Goal: Task Accomplishment & Management: Manage account settings

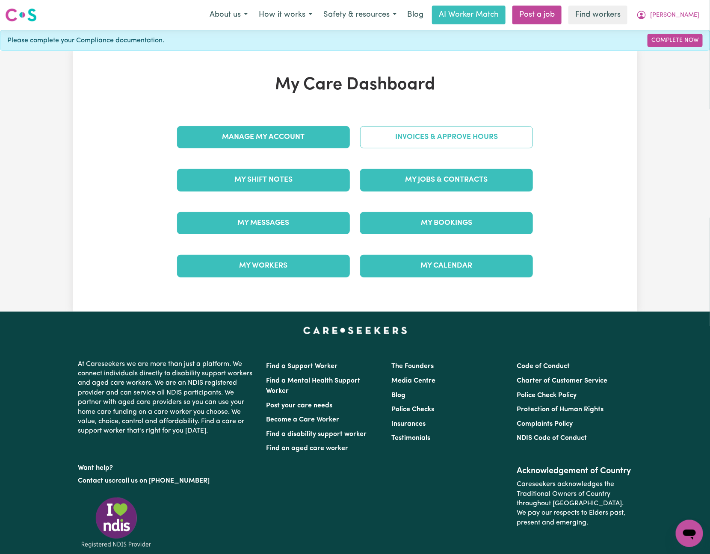
click at [438, 133] on link "Invoices & Approve Hours" at bounding box center [446, 137] width 173 height 22
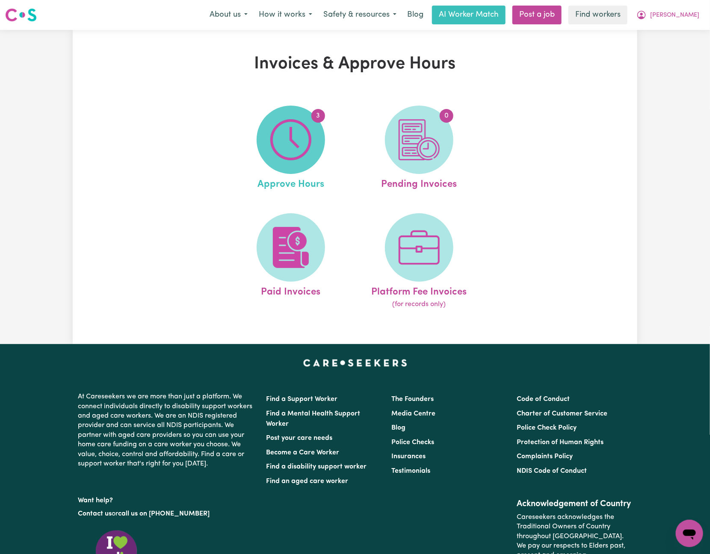
click at [297, 150] on img at bounding box center [290, 139] width 41 height 41
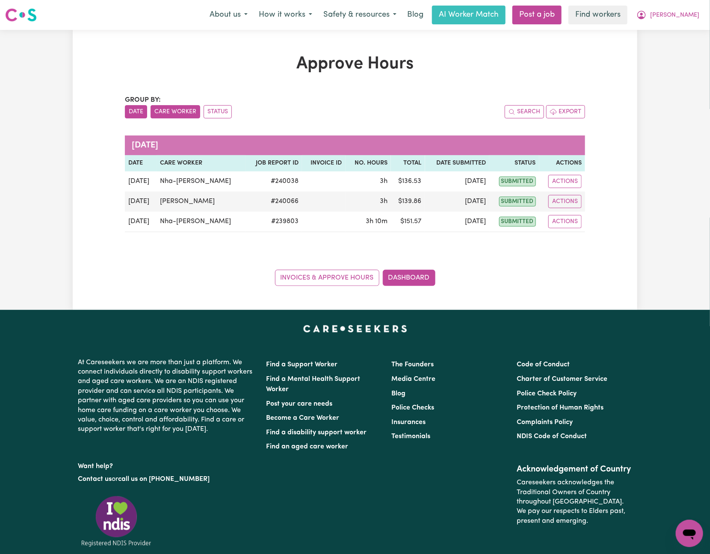
click at [168, 113] on button "Care Worker" at bounding box center [176, 111] width 50 height 13
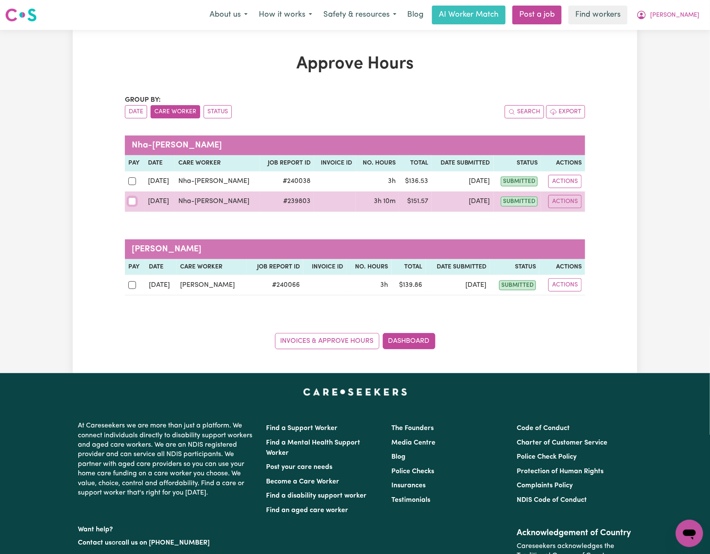
click at [130, 203] on input "checkbox" at bounding box center [132, 202] width 8 height 8
checkbox input "true"
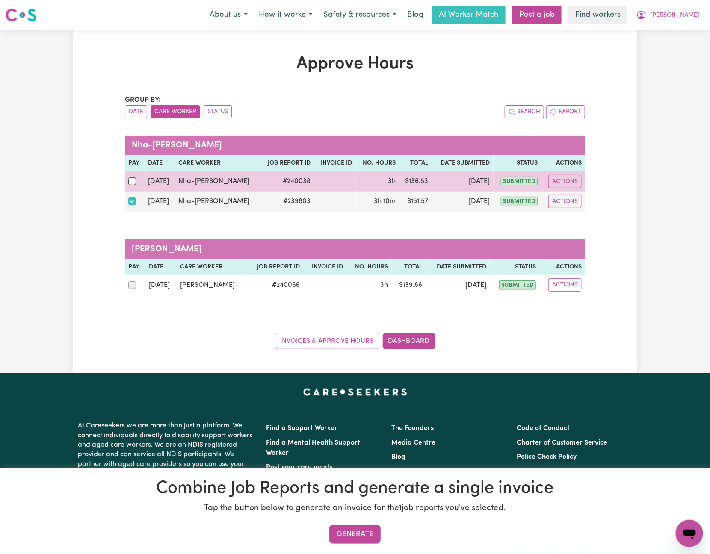
click at [126, 185] on td at bounding box center [135, 181] width 20 height 20
drag, startPoint x: 127, startPoint y: 183, endPoint x: 134, endPoint y: 186, distance: 7.6
click at [127, 183] on td at bounding box center [135, 181] width 20 height 20
click at [134, 185] on input "checkbox" at bounding box center [132, 181] width 8 height 8
checkbox input "true"
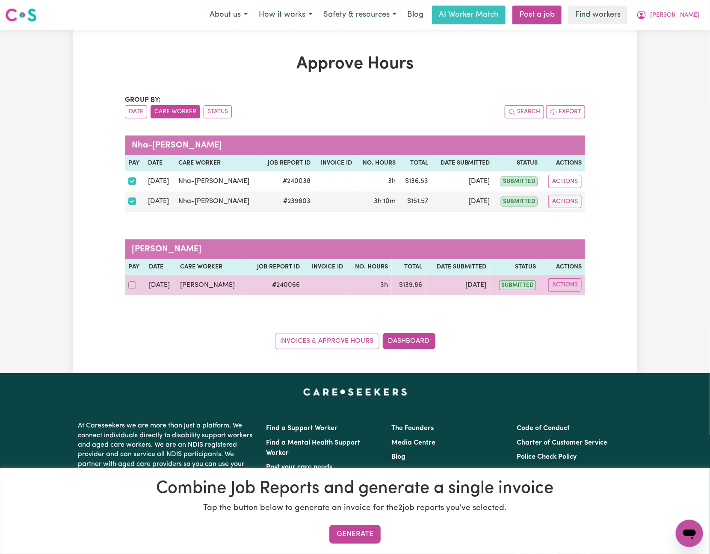
click at [133, 291] on div at bounding box center [135, 285] width 14 height 11
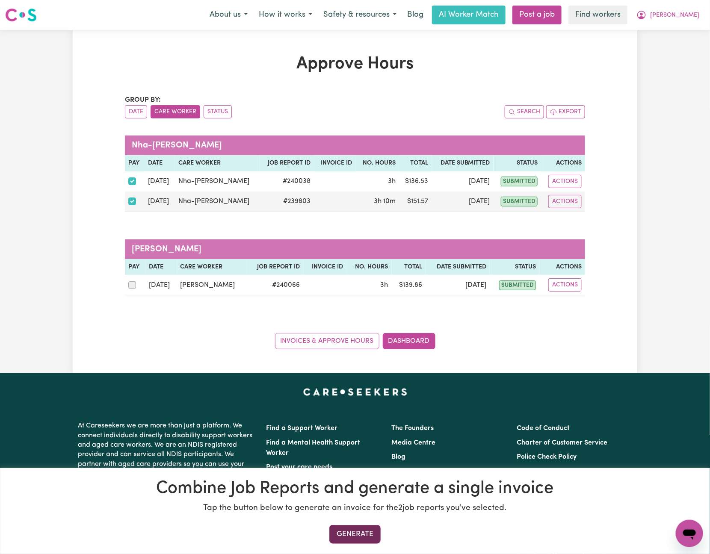
click at [372, 528] on button "Generate" at bounding box center [354, 534] width 51 height 19
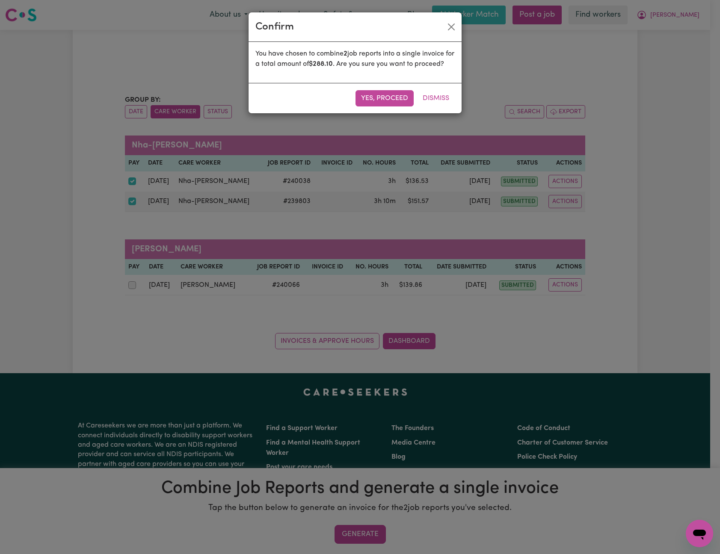
click at [383, 106] on button "Yes, proceed" at bounding box center [384, 98] width 58 height 16
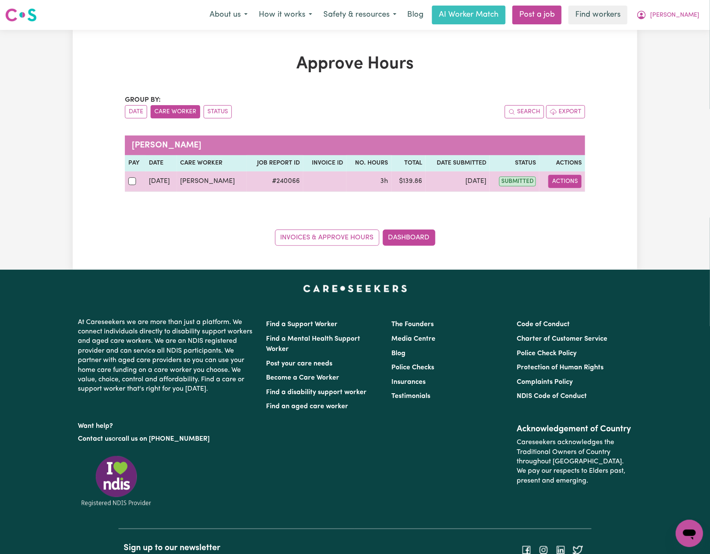
click at [556, 176] on button "Actions" at bounding box center [564, 181] width 33 height 13
click at [587, 201] on link "View Job Report" at bounding box center [584, 201] width 73 height 17
select select "pm"
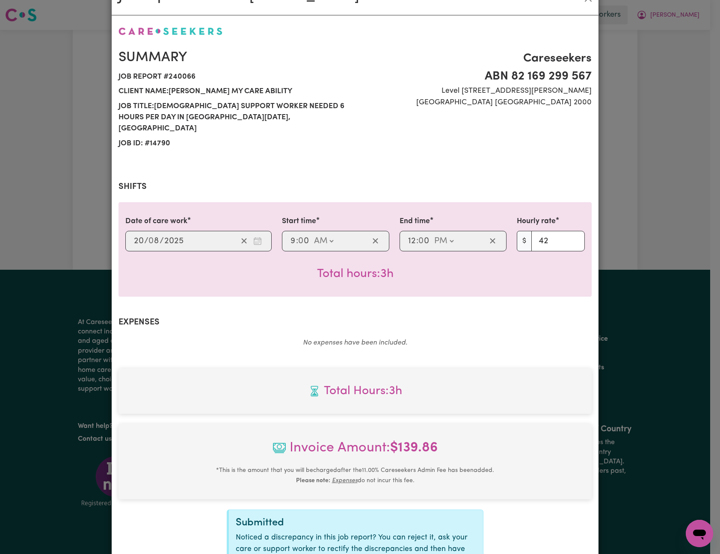
scroll to position [118, 0]
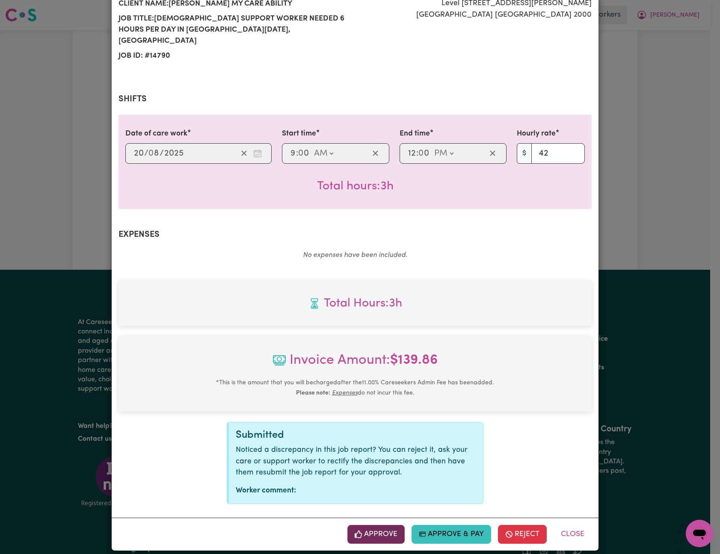
click at [371, 525] on button "Approve" at bounding box center [375, 534] width 57 height 19
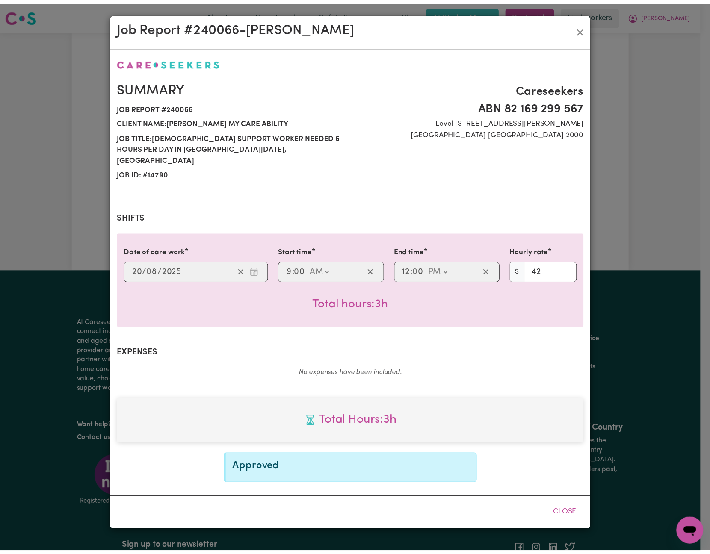
scroll to position [0, 0]
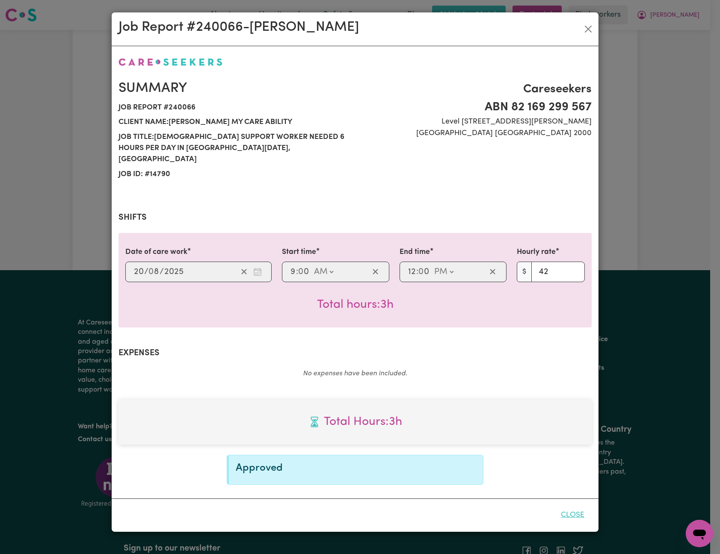
click at [579, 506] on button "Close" at bounding box center [572, 515] width 38 height 19
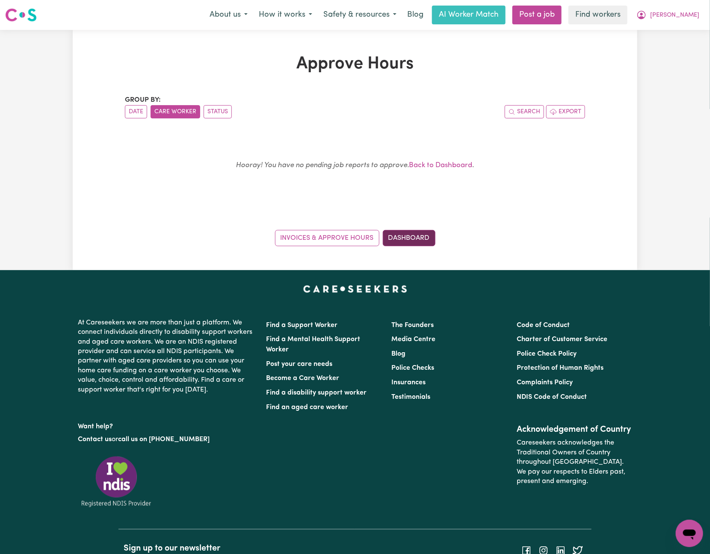
click at [396, 236] on link "Dashboard" at bounding box center [409, 238] width 53 height 16
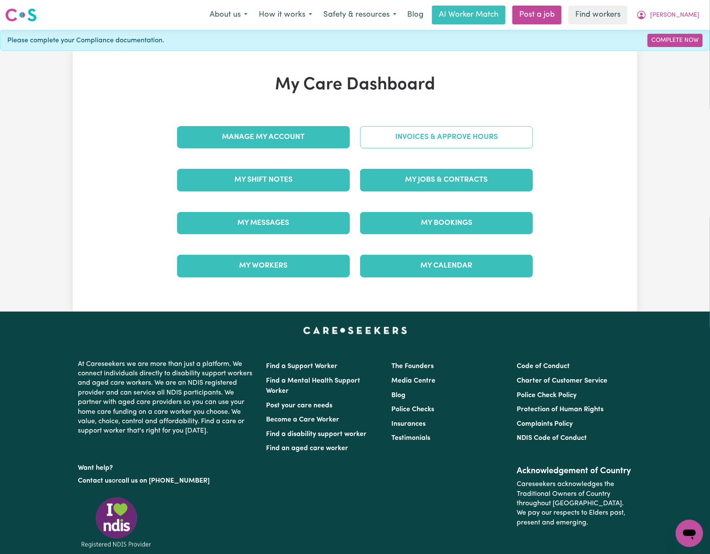
click at [393, 139] on link "Invoices & Approve Hours" at bounding box center [446, 137] width 173 height 22
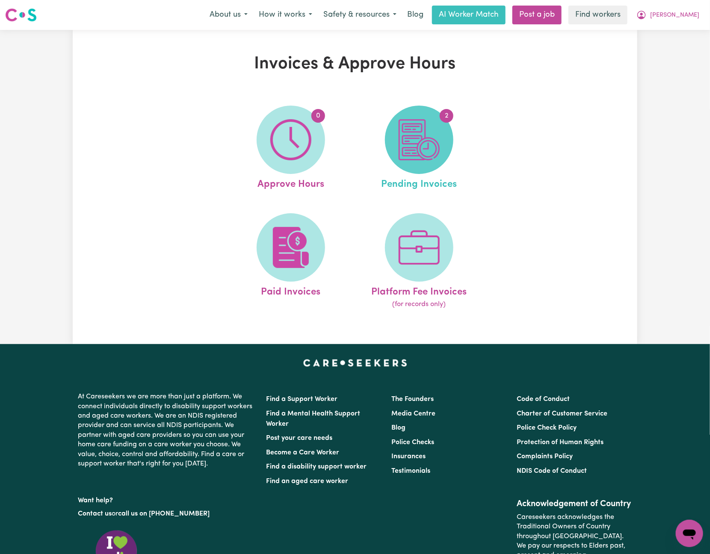
click at [419, 150] on img at bounding box center [419, 139] width 41 height 41
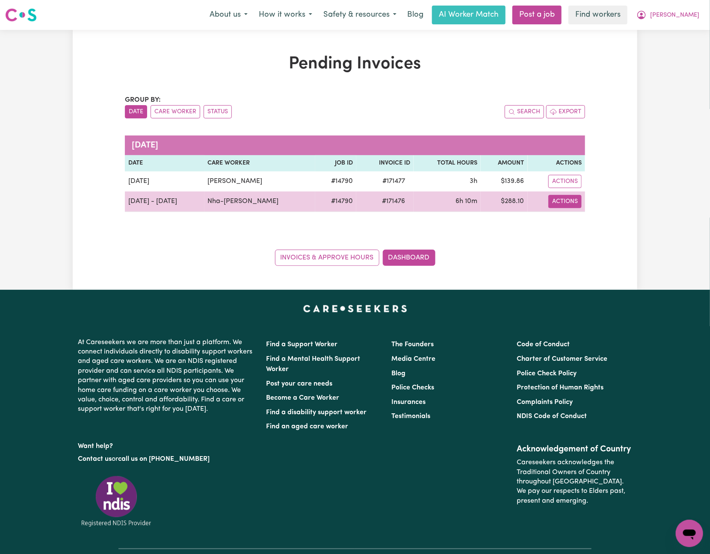
click at [570, 188] on button "Actions" at bounding box center [564, 181] width 33 height 13
click at [586, 226] on link "Download Invoice" at bounding box center [591, 221] width 78 height 17
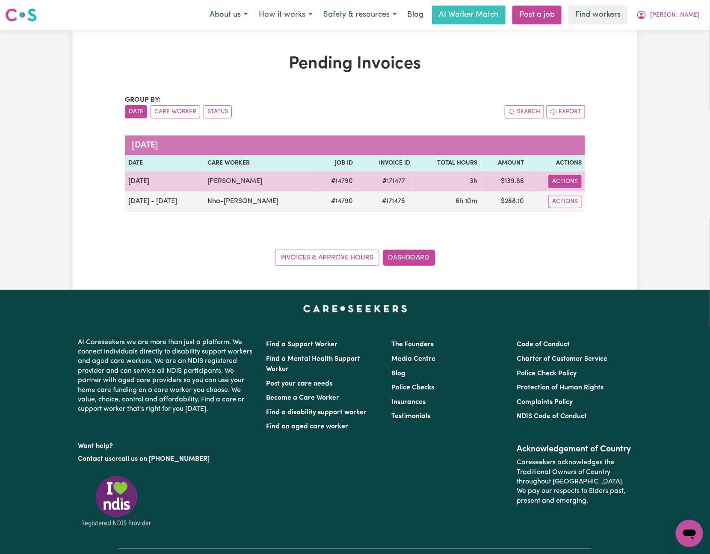
click at [576, 188] on button "Actions" at bounding box center [564, 181] width 33 height 13
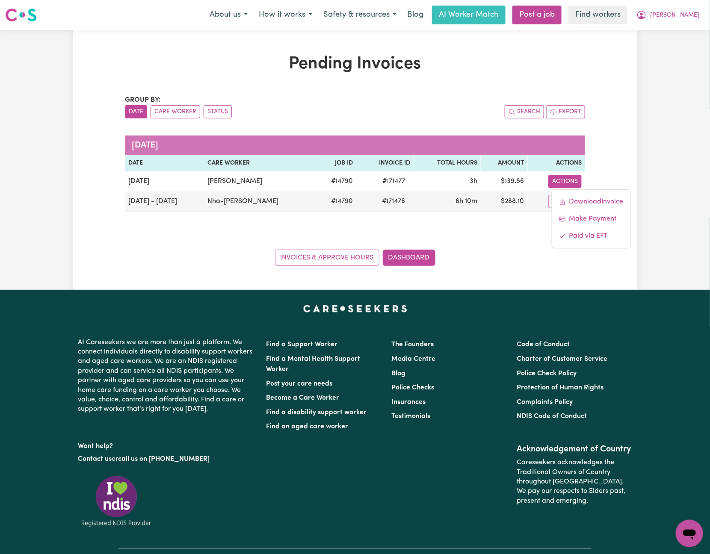
click at [705, 210] on div "Pending Invoices Group by: Date Care Worker Status Search Export [DATE] Date Ca…" at bounding box center [355, 160] width 710 height 260
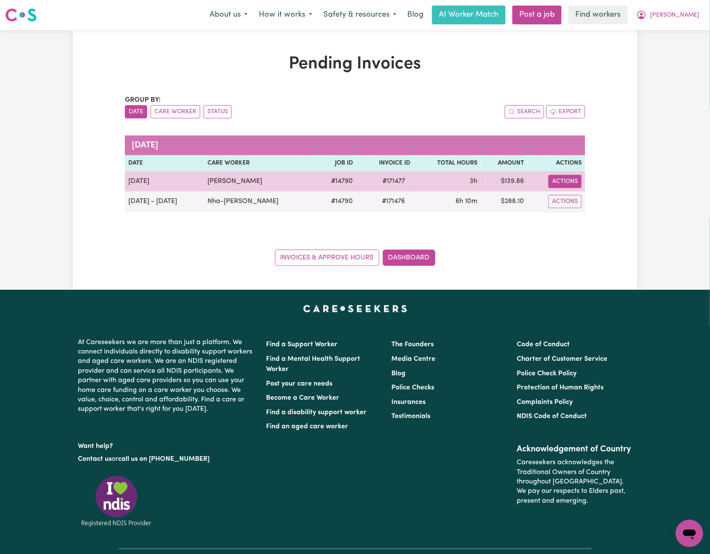
click at [560, 179] on button "Actions" at bounding box center [564, 181] width 33 height 13
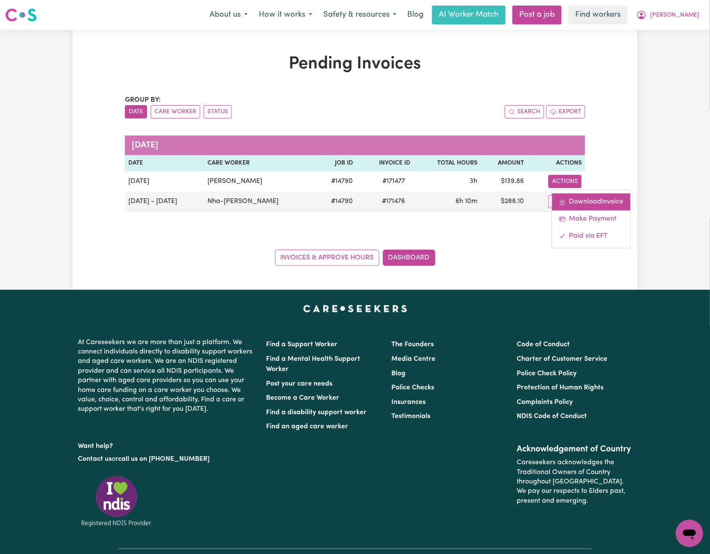
click at [598, 203] on link "Download Invoice" at bounding box center [591, 201] width 78 height 17
click at [188, 113] on button "Care Worker" at bounding box center [176, 111] width 50 height 13
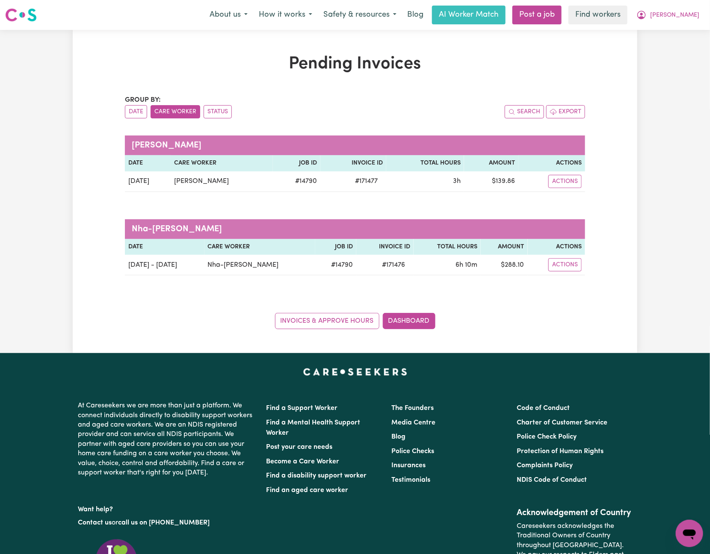
click at [173, 112] on button "Care Worker" at bounding box center [176, 111] width 50 height 13
click at [696, 11] on button "[PERSON_NAME]" at bounding box center [668, 15] width 74 height 18
click at [691, 28] on link "My Dashboard" at bounding box center [671, 33] width 68 height 16
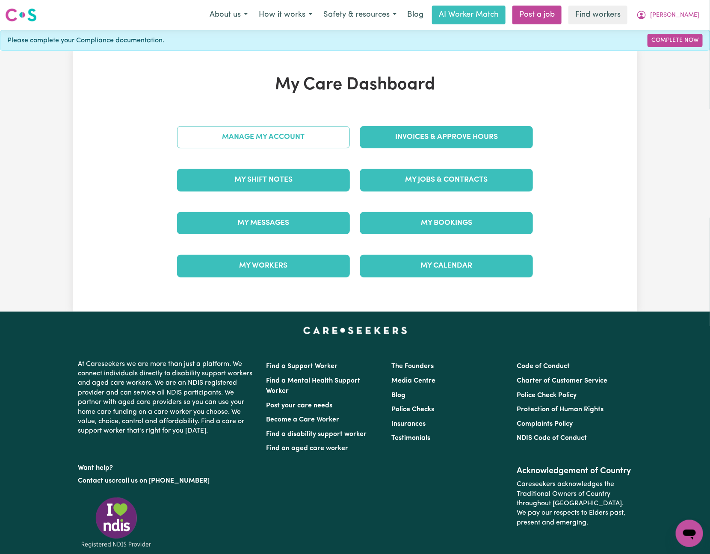
click at [289, 133] on link "Manage My Account" at bounding box center [263, 137] width 173 height 22
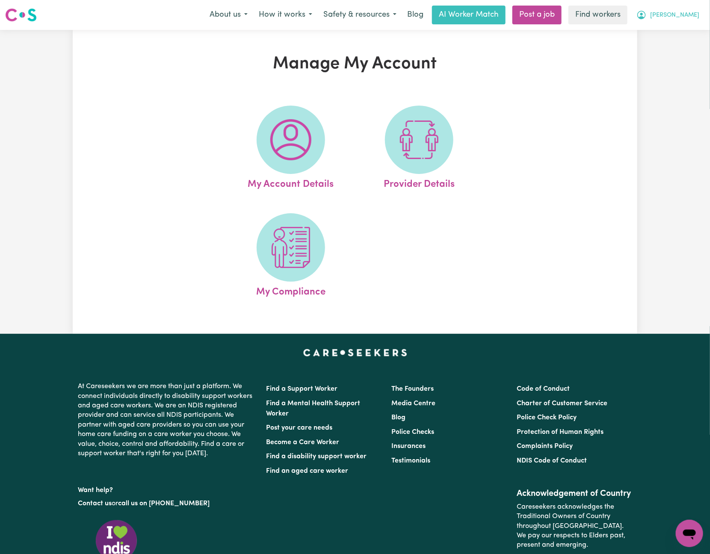
click at [685, 12] on span "[PERSON_NAME]" at bounding box center [674, 15] width 49 height 9
click at [680, 31] on link "My Dashboard" at bounding box center [671, 33] width 68 height 16
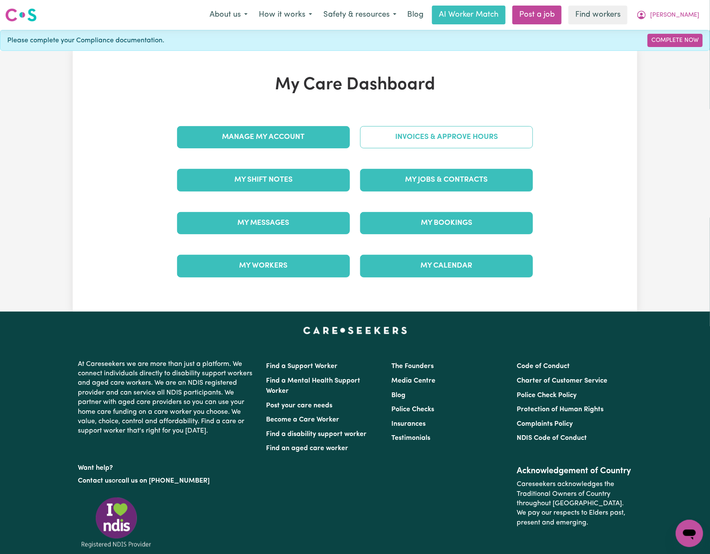
click at [437, 135] on link "Invoices & Approve Hours" at bounding box center [446, 137] width 173 height 22
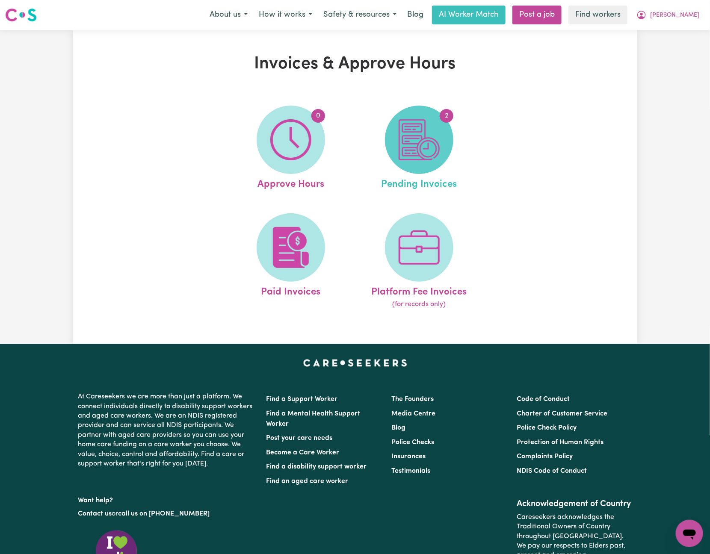
click at [432, 162] on span "2" at bounding box center [419, 140] width 68 height 68
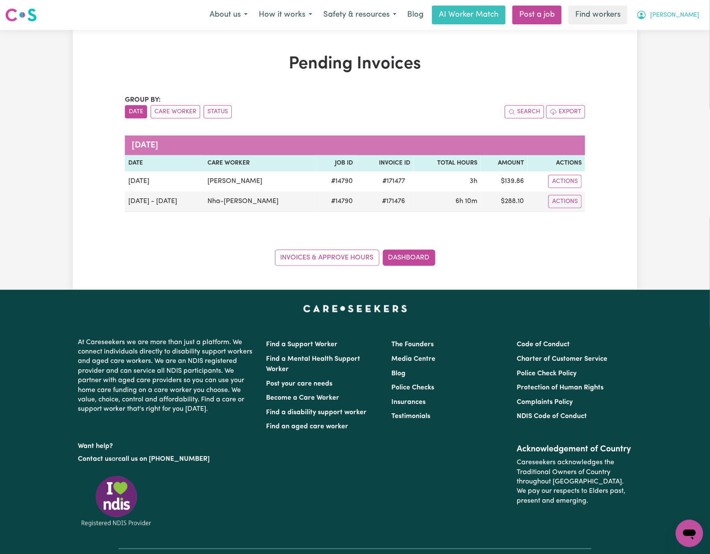
click at [690, 11] on span "[PERSON_NAME]" at bounding box center [674, 15] width 49 height 9
click at [684, 49] on link "Logout" at bounding box center [671, 49] width 68 height 16
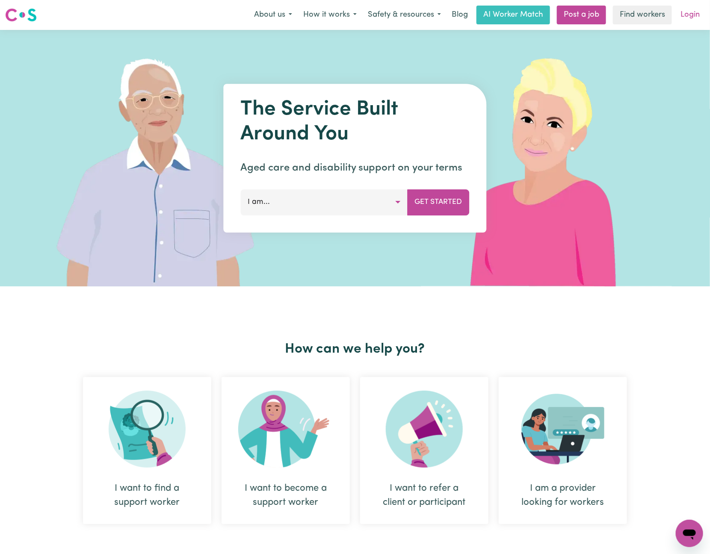
click at [688, 24] on link "Login" at bounding box center [690, 15] width 30 height 19
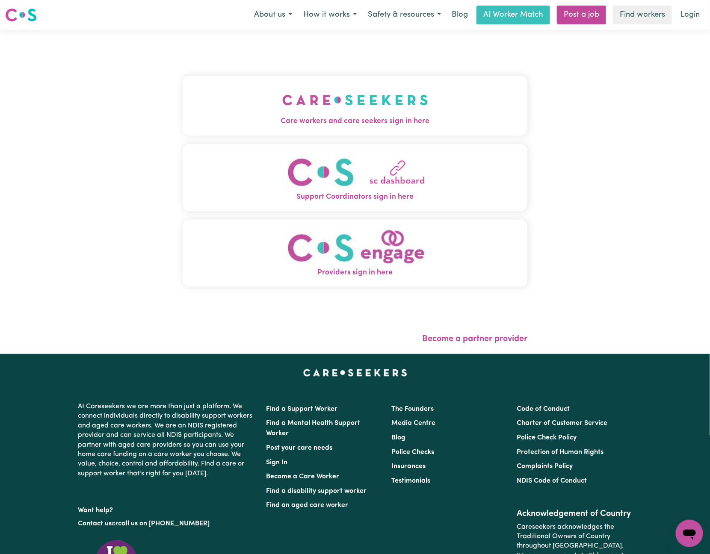
click at [321, 111] on img "Care workers and care seekers sign in here" at bounding box center [355, 100] width 146 height 32
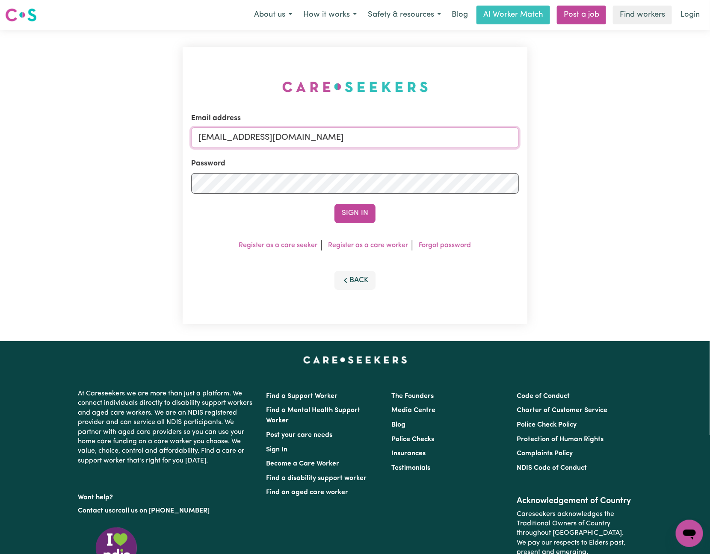
drag, startPoint x: 244, startPoint y: 135, endPoint x: 728, endPoint y: 137, distance: 484.0
click at [709, 137] on html "Menu About us How it works Safety & resources Blog AI Worker Match Post a job F…" at bounding box center [355, 341] width 710 height 682
paste input "RobertMoorWC"
type input "[EMAIL_ADDRESS][DOMAIN_NAME]"
click at [334, 204] on button "Sign In" at bounding box center [354, 213] width 41 height 19
